Goal: Obtain resource: Download file/media

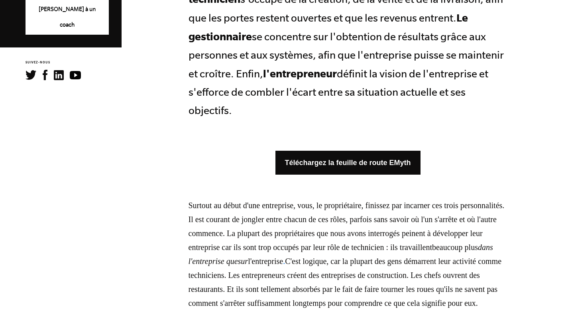
scroll to position [471, 0]
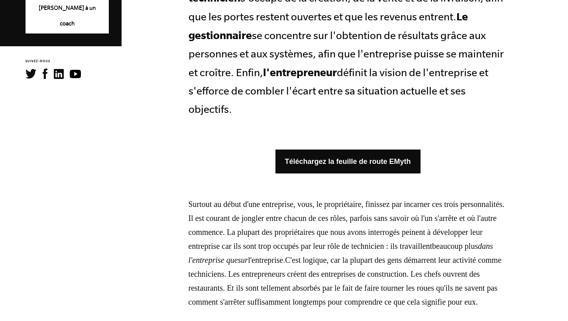
click at [295, 158] on font "Téléchargez la feuille de route EMyth" at bounding box center [348, 162] width 126 height 8
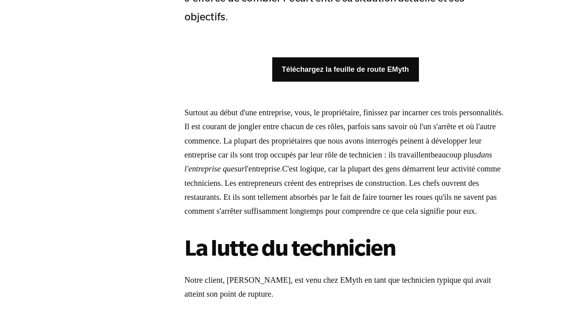
scroll to position [517, 0]
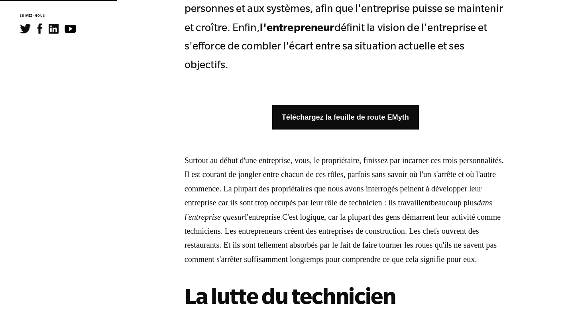
click at [309, 106] on link "Téléchargez la feuille de route EMyth" at bounding box center [348, 116] width 145 height 24
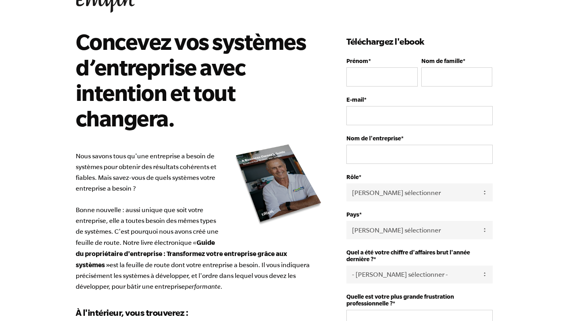
scroll to position [33, 0]
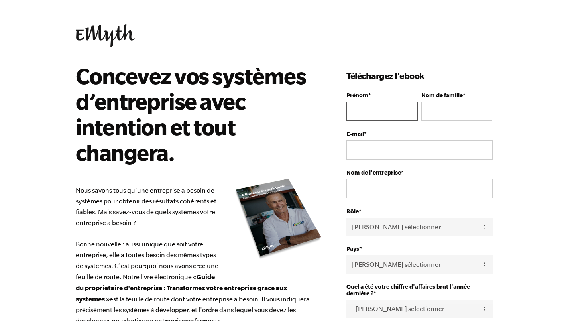
click at [370, 110] on input "Prénom *" at bounding box center [382, 111] width 71 height 19
type input "Louise"
click at [464, 115] on input "Nom de famille *" at bounding box center [457, 111] width 71 height 19
type input "some"
click at [458, 148] on input "E-mail *" at bounding box center [420, 149] width 146 height 19
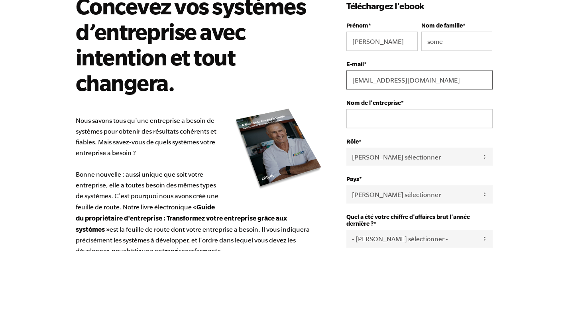
type input "[EMAIL_ADDRESS][DOMAIN_NAME]"
click at [440, 190] on input "Nom de l'entreprise *" at bounding box center [420, 188] width 146 height 19
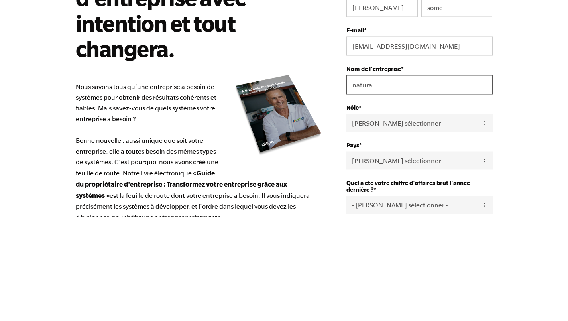
type input "natura"
click at [432, 233] on select "Veuillez sélectionner Propriétaire Partenaire / Copropriétaire Exécutif Employé…" at bounding box center [420, 227] width 146 height 18
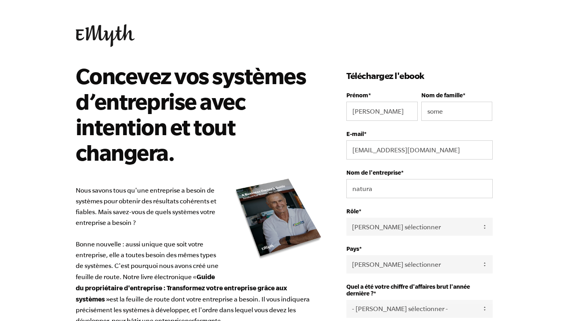
select select "Owner"
click at [347, 218] on select "Veuillez sélectionner Propriétaire Partenaire / Copropriétaire Exécutif Employé…" at bounding box center [420, 227] width 146 height 18
click at [407, 224] on select "Veuillez sélectionner Propriétaire Partenaire / Copropriétaire Exécutif Employé…" at bounding box center [420, 227] width 146 height 18
click at [347, 218] on select "Veuillez sélectionner Propriétaire Partenaire / Copropriétaire Exécutif Employé…" at bounding box center [420, 227] width 146 height 18
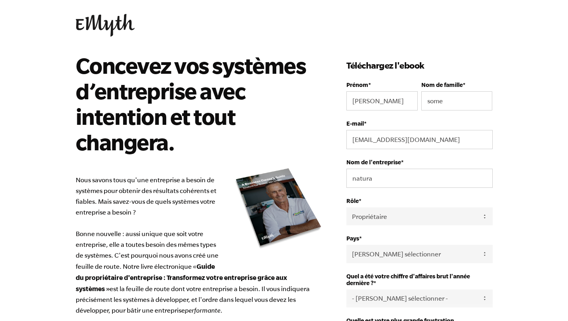
scroll to position [24, 0]
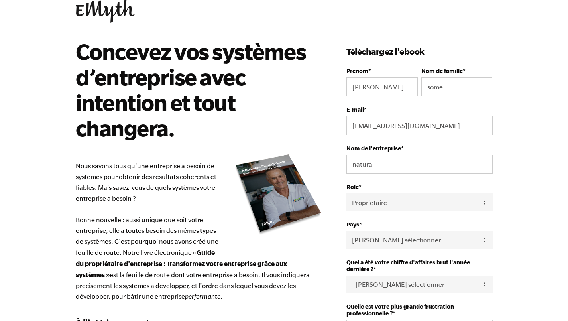
click at [475, 242] on select "Veuillez sélectionner États-Unis Afghanistan Îles Åland Albanie Algérie Samoa a…" at bounding box center [420, 240] width 146 height 18
select select "Senegal"
click at [347, 232] on select "Veuillez sélectionner États-Unis Afghanistan Îles Åland Albanie Algérie Samoa a…" at bounding box center [420, 240] width 146 height 18
click at [441, 209] on select "Veuillez sélectionner Propriétaire Partenaire / Copropriétaire Exécutif Employé…" at bounding box center [420, 202] width 146 height 18
click at [347, 194] on select "Veuillez sélectionner Propriétaire Partenaire / Copropriétaire Exécutif Employé…" at bounding box center [420, 202] width 146 height 18
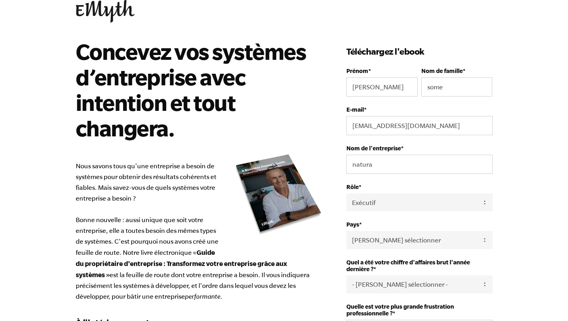
click at [448, 203] on select "Veuillez sélectionner Propriétaire Partenaire / Copropriétaire Exécutif Employé…" at bounding box center [420, 202] width 146 height 18
click at [347, 194] on select "Veuillez sélectionner Propriétaire Partenaire / Copropriétaire Exécutif Employé…" at bounding box center [420, 202] width 146 height 18
click at [438, 207] on select "Veuillez sélectionner Propriétaire Partenaire / Copropriétaire Exécutif Employé…" at bounding box center [420, 202] width 146 height 18
select select "Owner"
click at [347, 194] on select "Veuillez sélectionner Propriétaire Partenaire / Copropriétaire Exécutif Employé…" at bounding box center [420, 202] width 146 height 18
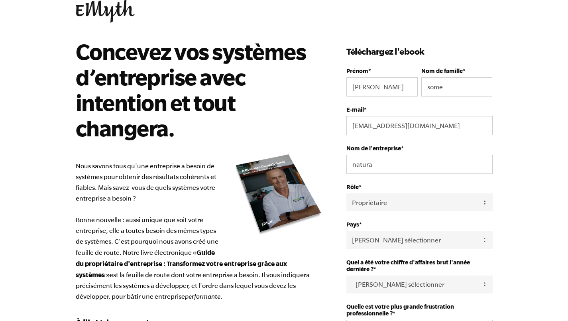
click at [434, 247] on select "Veuillez sélectionner États-Unis Afghanistan Îles Åland Albanie Algérie Samoa a…" at bounding box center [420, 240] width 146 height 18
click at [527, 220] on body "Concevez vos systèmes d’entreprise avec intention et tout changera. Nous savons…" at bounding box center [284, 136] width 568 height 321
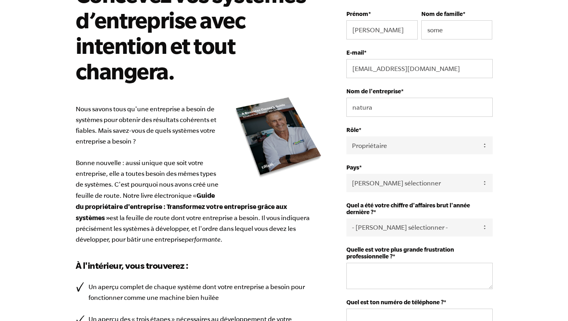
scroll to position [93, 0]
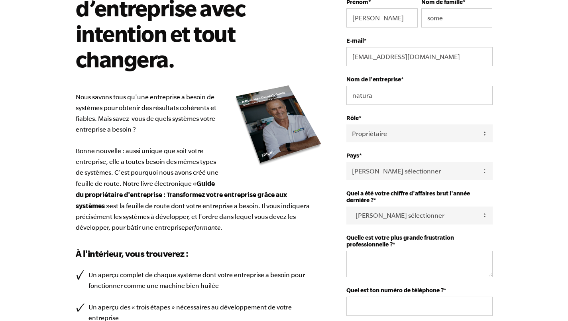
click at [451, 219] on select "- Veuillez sélectionner - 0-75K 76-150K 151-275K 276-500K 501-750K 751-1M 1-2,5…" at bounding box center [420, 216] width 146 height 18
select select "0-75K"
click at [347, 207] on select "- Veuillez sélectionner - 0-75K 76-150K 151-275K 276-500K 501-750K 751-1M 1-2,5…" at bounding box center [420, 216] width 146 height 18
click at [457, 216] on select "- Veuillez sélectionner - 0-75K 76-150K 151-275K 276-500K 501-750K 751-1M 1-2,5…" at bounding box center [420, 216] width 146 height 18
click at [528, 179] on body "Concevez vos systèmes d’entreprise avec intention et tout changera. Nous savons…" at bounding box center [284, 67] width 568 height 321
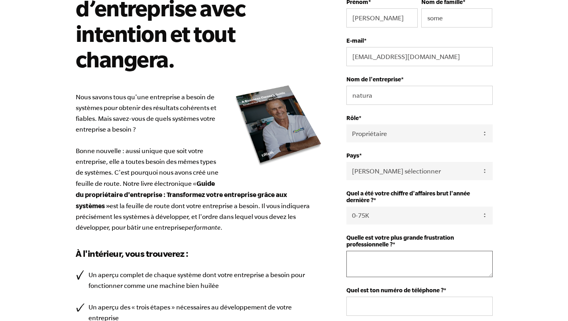
click at [448, 262] on textarea "Quelle est votre plus grande frustration professionnelle ? *" at bounding box center [420, 264] width 146 height 26
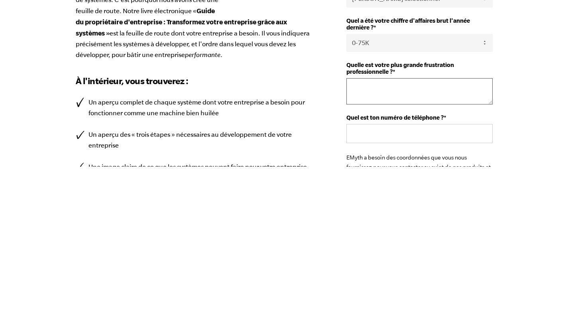
scroll to position [121, 0]
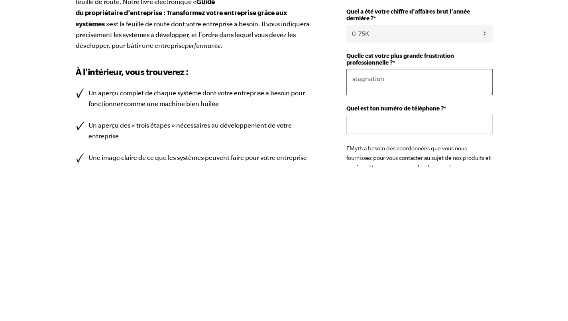
type textarea "stagnation"
click at [461, 282] on input "Quel est ton numéro de téléphone ? *" at bounding box center [420, 278] width 146 height 19
type input "+"
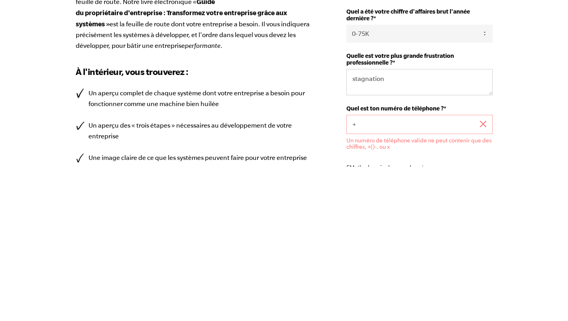
click at [477, 280] on input "+" at bounding box center [420, 278] width 146 height 19
click at [477, 281] on input "+" at bounding box center [420, 278] width 146 height 19
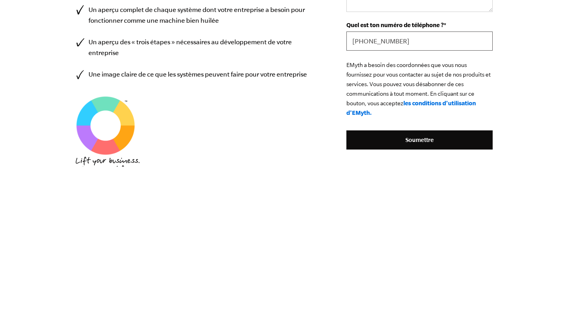
scroll to position [205, 0]
type input "+221775971979"
click at [438, 294] on input "Soumettre" at bounding box center [420, 293] width 146 height 19
type input "Submit"
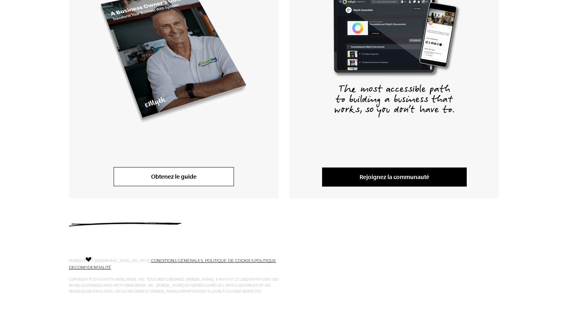
scroll to position [213, 0]
click at [184, 174] on font "Obtenez le guide" at bounding box center [173, 176] width 45 height 7
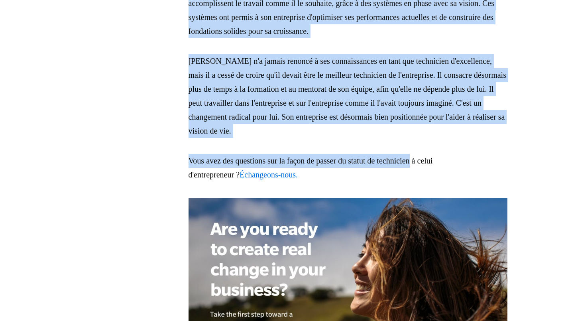
scroll to position [2189, 0]
